Goal: Information Seeking & Learning: Check status

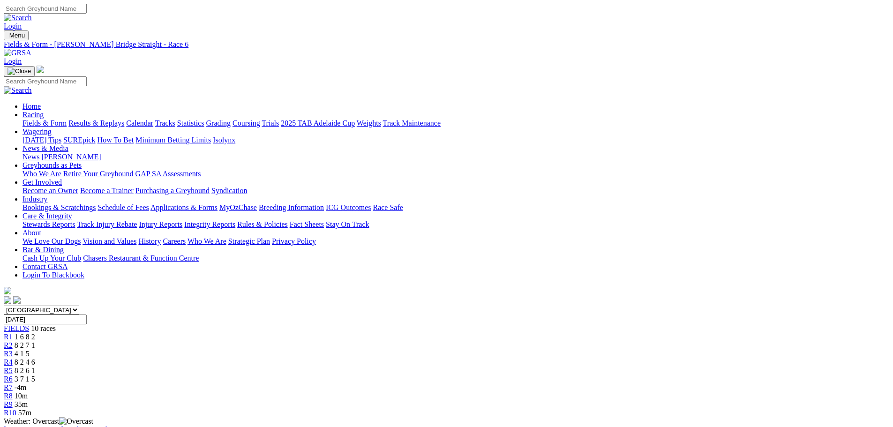
click at [662, 400] on div "R9 35m" at bounding box center [446, 404] width 885 height 8
click at [16, 409] on span "R10" at bounding box center [10, 413] width 13 height 8
click at [124, 119] on link "Results & Replays" at bounding box center [96, 123] width 56 height 8
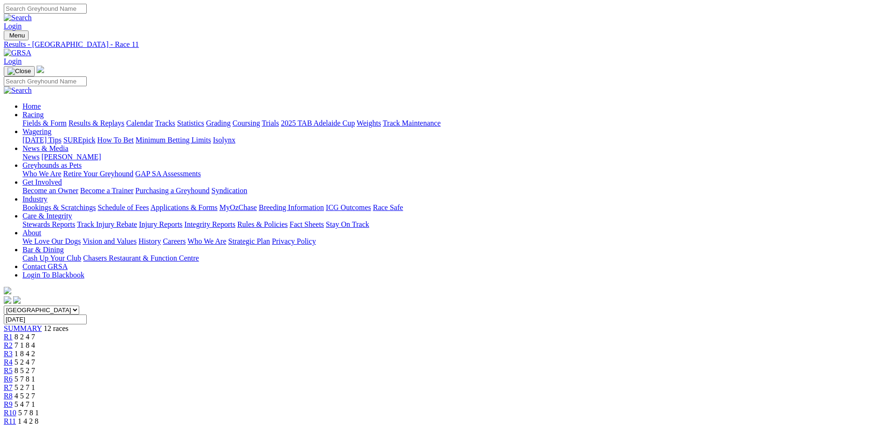
click at [39, 426] on span "8 1 4 2" at bounding box center [28, 430] width 21 height 8
